Goal: Information Seeking & Learning: Learn about a topic

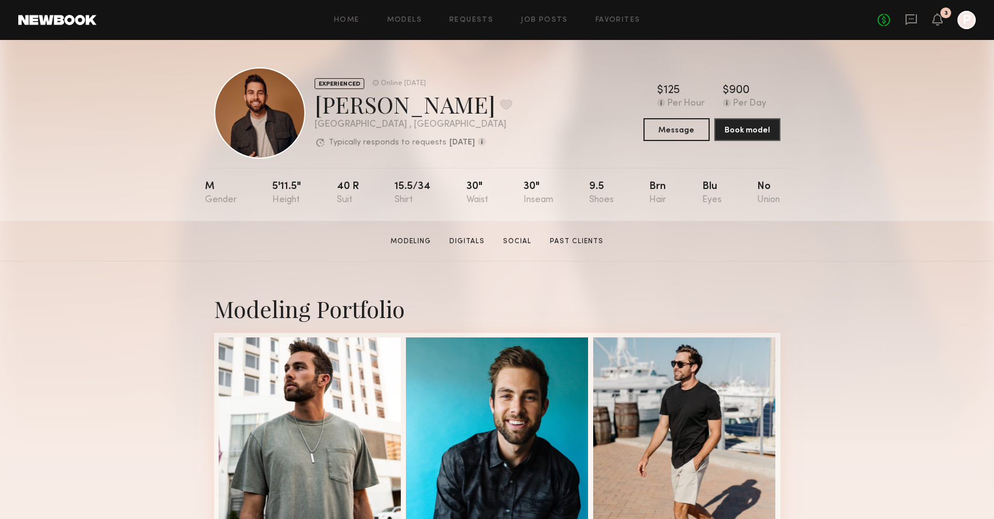
drag, startPoint x: 390, startPoint y: 180, endPoint x: 424, endPoint y: 180, distance: 33.7
click at [424, 180] on nb-model-profile-props "M 5'11.5" 40 r 15.5/34 30" 30" 9.5 Brn Blu No" at bounding box center [497, 194] width 585 height 53
drag, startPoint x: 389, startPoint y: 186, endPoint x: 431, endPoint y: 184, distance: 42.3
click at [431, 185] on nb-model-profile-props "M 5'11.5" 40 r 15.5/34 30" 30" 9.5 Brn Blu No" at bounding box center [497, 194] width 585 height 53
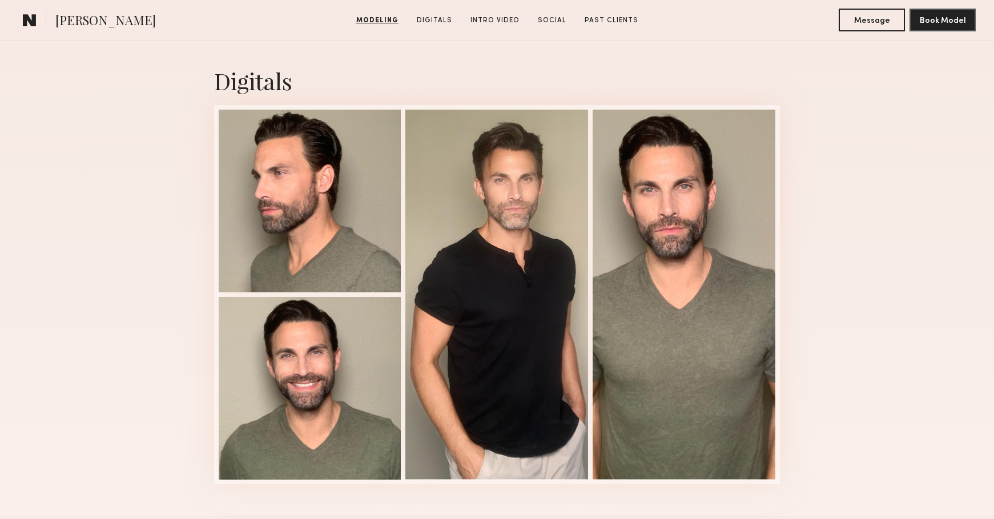
scroll to position [971, 0]
